Goal: Task Accomplishment & Management: Manage account settings

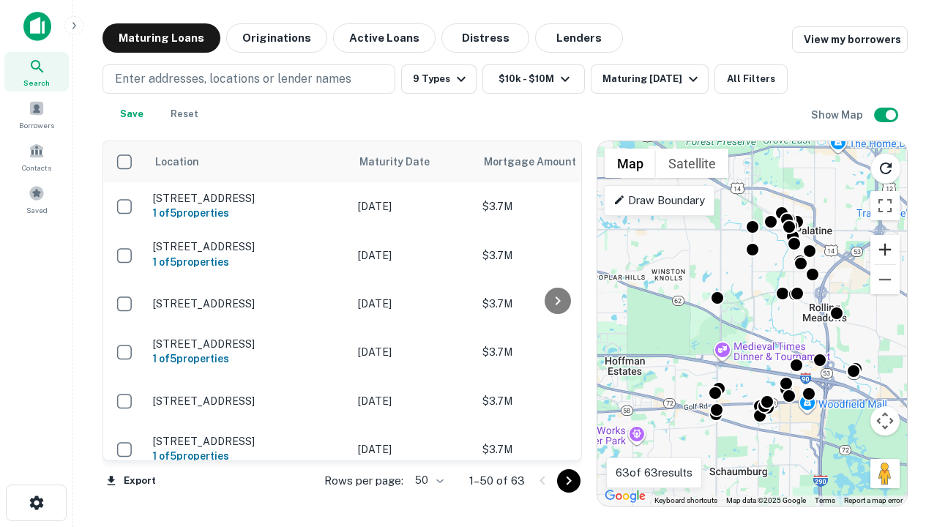
click at [885, 250] on button "Zoom in" at bounding box center [884, 249] width 29 height 29
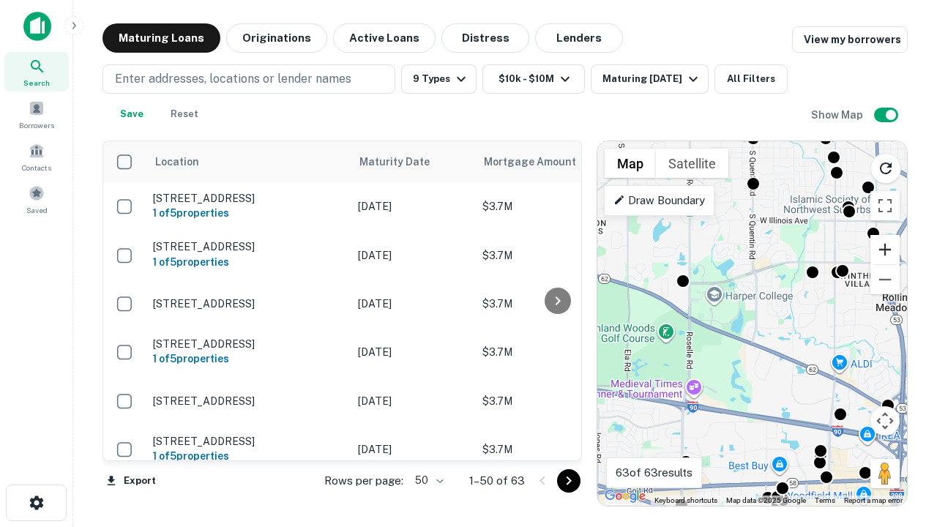
click at [885, 250] on button "Zoom in" at bounding box center [884, 249] width 29 height 29
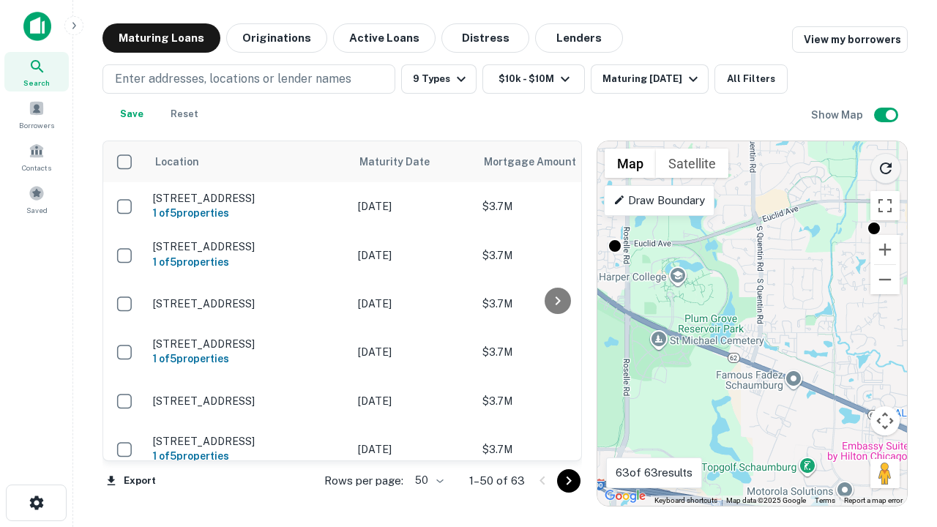
click at [886, 165] on icon "Reload search area" at bounding box center [886, 169] width 18 height 18
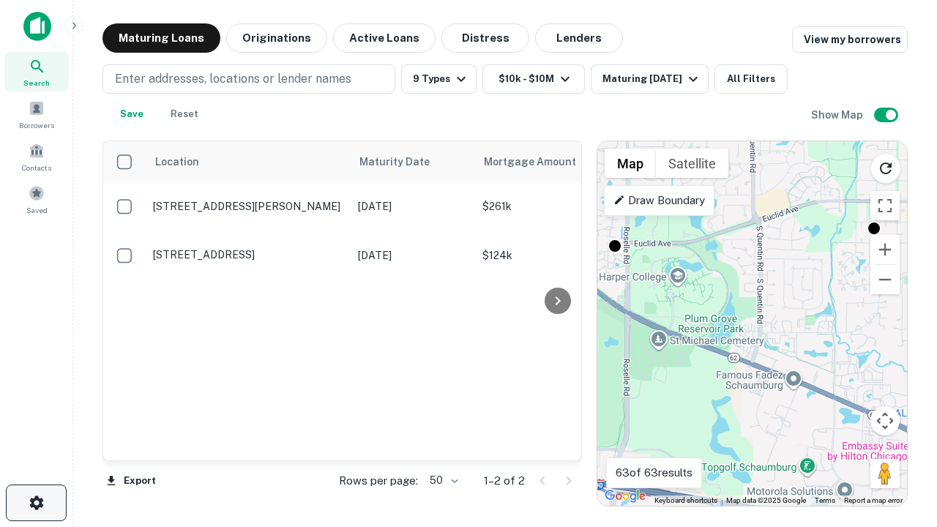
click at [36, 503] on icon "button" at bounding box center [37, 503] width 18 height 18
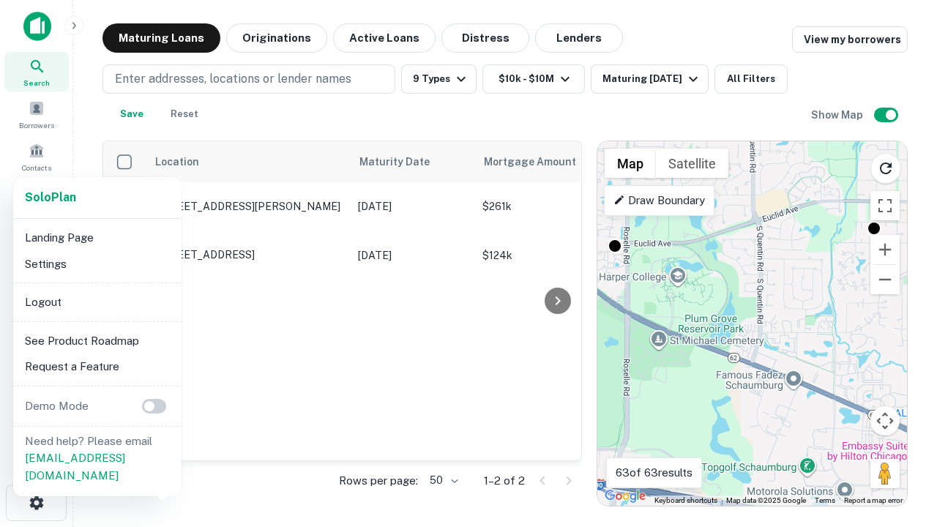
click at [97, 302] on li "Logout" at bounding box center [97, 302] width 157 height 26
